Goal: Information Seeking & Learning: Learn about a topic

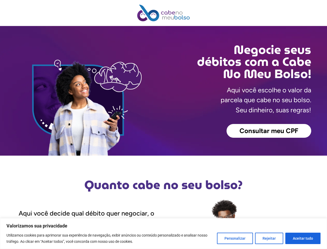
click at [164, 124] on div "Consultar meu CPF" at bounding box center [238, 131] width 148 height 14
click at [236, 238] on button "Personalizar" at bounding box center [235, 238] width 36 height 11
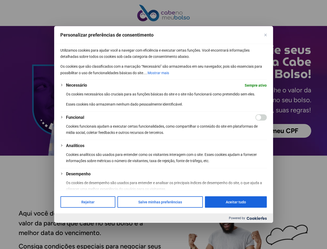
click at [270, 238] on div at bounding box center [163, 124] width 327 height 249
click at [303, 238] on div at bounding box center [163, 124] width 327 height 249
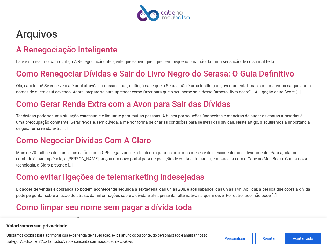
click at [164, 124] on p "Ter dívidas pode ser uma situação estressante e limitante para muitas pessoas. …" at bounding box center [164, 122] width 296 height 19
click at [236, 238] on button "Personalizar" at bounding box center [235, 238] width 36 height 11
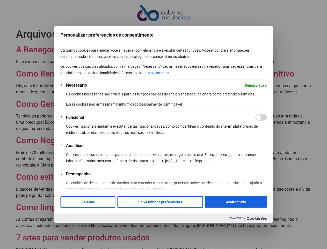
click at [270, 191] on span at bounding box center [163, 185] width 219 height 10
click at [303, 238] on div at bounding box center [163, 124] width 327 height 249
